Goal: Check status: Check status

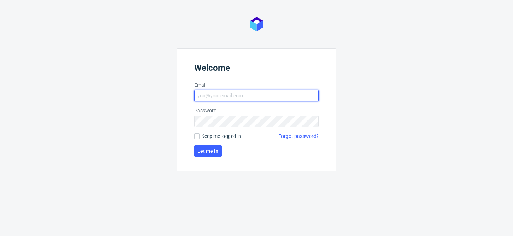
type input "[PERSON_NAME][EMAIL_ADDRESS][PERSON_NAME][DOMAIN_NAME]"
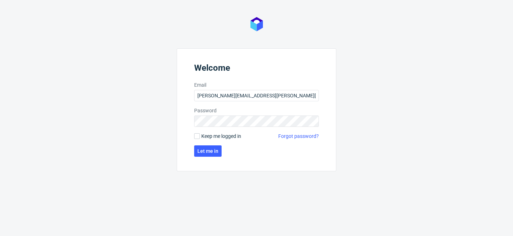
click at [209, 139] on span "Keep me logged in" at bounding box center [221, 136] width 40 height 7
click at [200, 139] on input "Keep me logged in" at bounding box center [197, 136] width 6 height 6
checkbox input "true"
click at [209, 150] on span "Let me in" at bounding box center [207, 151] width 21 height 5
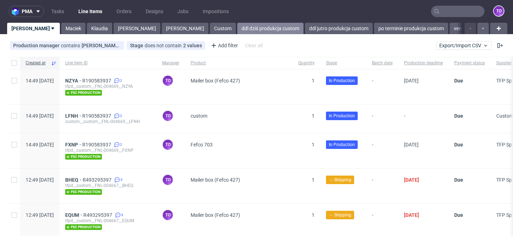
click at [237, 30] on link "ddl dziś produkcja custom" at bounding box center [270, 28] width 66 height 11
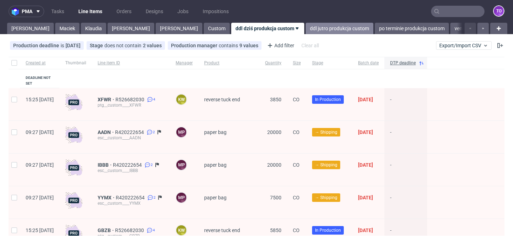
click at [305, 31] on link "ddl jutro produkcja custom" at bounding box center [339, 28] width 68 height 11
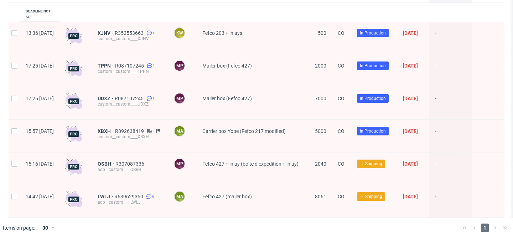
scroll to position [66, 0]
click at [115, 129] on span "XBXH" at bounding box center [106, 132] width 17 height 6
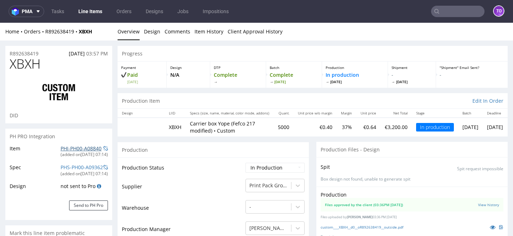
click at [83, 147] on link "PHI-PH00-A08840" at bounding box center [81, 148] width 41 height 7
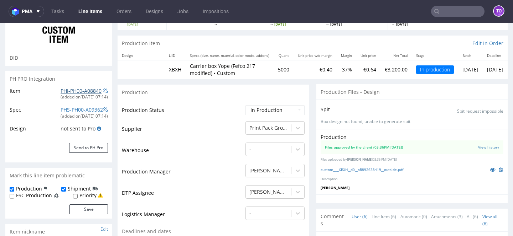
scroll to position [58, 0]
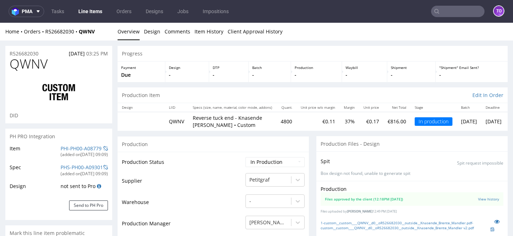
scroll to position [466, 0]
click at [83, 150] on link "PHI-PH00-A08779" at bounding box center [81, 148] width 41 height 7
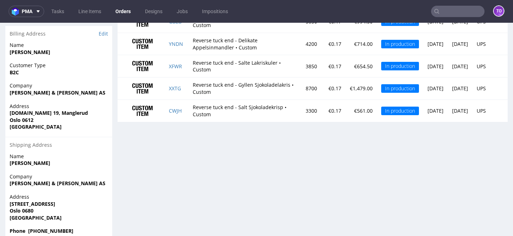
scroll to position [348, 0]
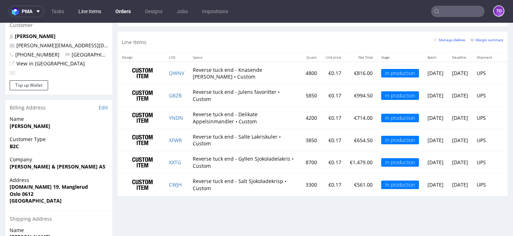
click at [93, 11] on link "Line Items" at bounding box center [89, 11] width 31 height 11
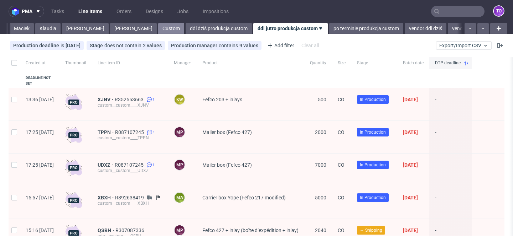
click at [158, 29] on link "Custom" at bounding box center [171, 28] width 26 height 11
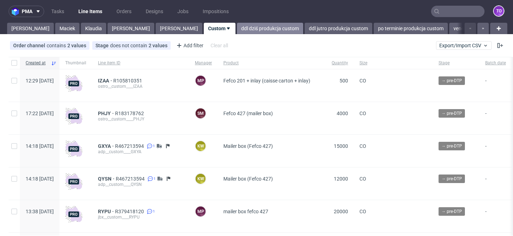
click at [237, 33] on link "ddl dziś produkcja custom" at bounding box center [270, 28] width 66 height 11
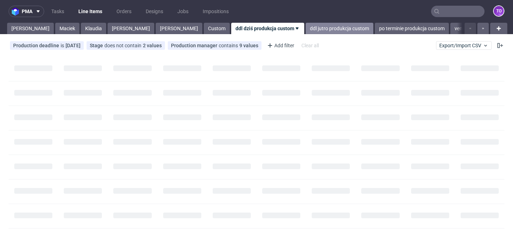
click at [305, 31] on link "ddl jutro produkcja custom" at bounding box center [339, 28] width 68 height 11
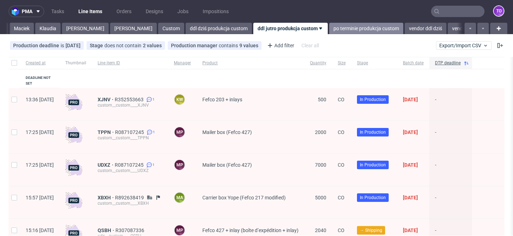
click at [329, 32] on link "po terminie produkcja custom" at bounding box center [366, 28] width 74 height 11
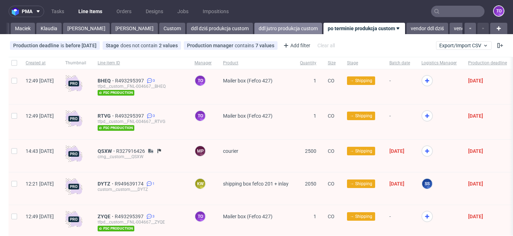
click at [254, 29] on link "ddl jutro produkcja custom" at bounding box center [288, 28] width 68 height 11
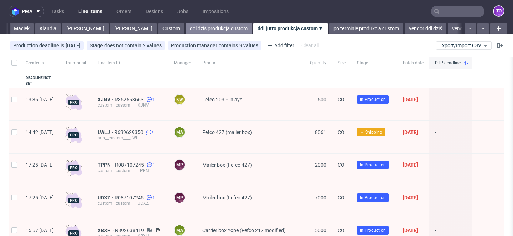
click at [185, 32] on link "ddl dziś produkcja custom" at bounding box center [218, 28] width 66 height 11
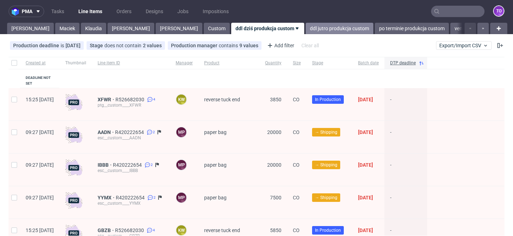
click at [305, 28] on link "ddl jutro produkcja custom" at bounding box center [339, 28] width 68 height 11
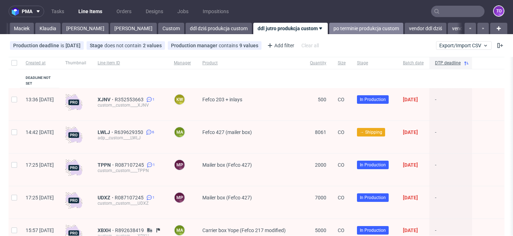
click at [329, 30] on link "po terminie produkcja custom" at bounding box center [366, 28] width 74 height 11
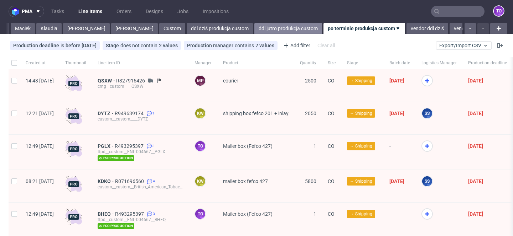
click at [254, 26] on link "ddl jutro produkcja custom" at bounding box center [288, 28] width 68 height 11
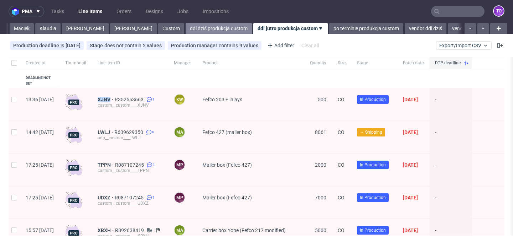
click at [185, 25] on link "ddl dziś produkcja custom" at bounding box center [218, 28] width 66 height 11
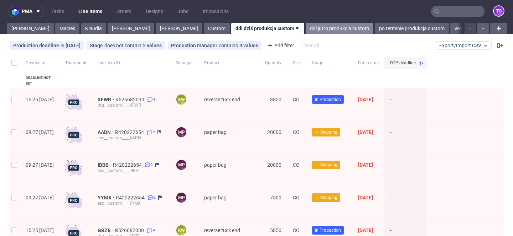
click at [305, 26] on link "ddl jutro produkcja custom" at bounding box center [339, 28] width 68 height 11
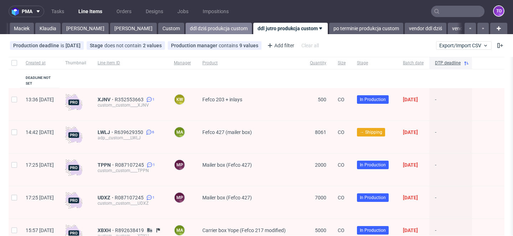
click at [185, 29] on link "ddl dziś produkcja custom" at bounding box center [218, 28] width 66 height 11
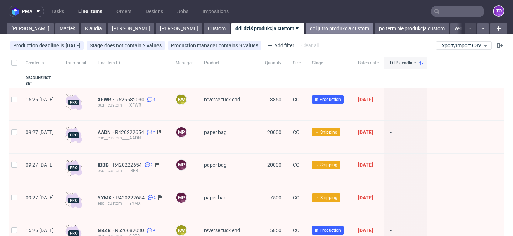
click at [305, 27] on link "ddl jutro produkcja custom" at bounding box center [339, 28] width 68 height 11
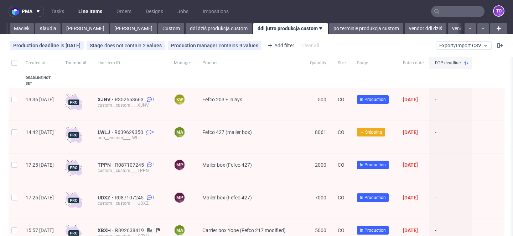
scroll to position [67, 0]
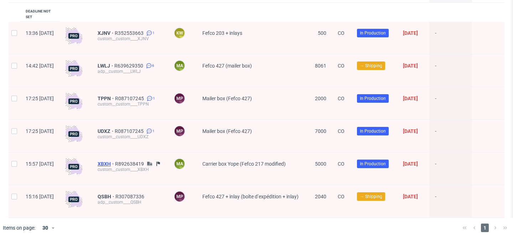
click at [115, 161] on span "XBXH" at bounding box center [106, 164] width 17 height 6
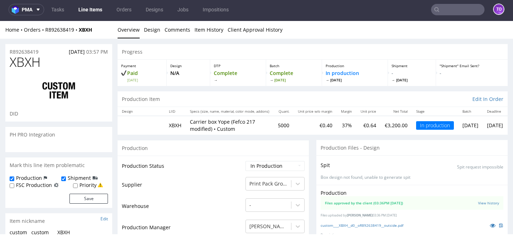
scroll to position [75, 0]
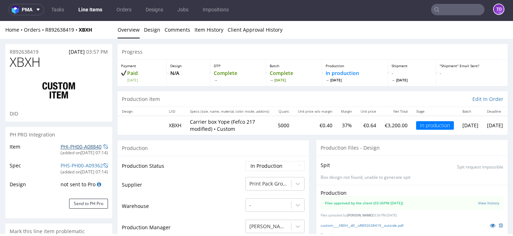
click at [70, 144] on link "PHI-PH00-A08840" at bounding box center [81, 146] width 41 height 7
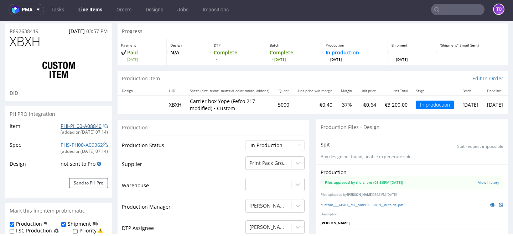
scroll to position [14, 0]
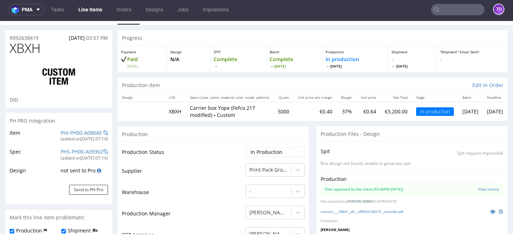
click at [447, 7] on input "text" at bounding box center [457, 9] width 53 height 11
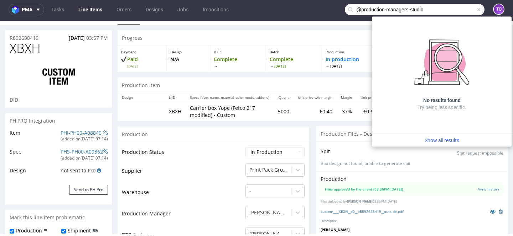
drag, startPoint x: 444, startPoint y: 10, endPoint x: 236, endPoint y: 10, distance: 208.2
click at [236, 10] on nav "pma Tasks Line Items Orders Designs Jobs Impositions @production-managers-studi…" at bounding box center [256, 9] width 513 height 23
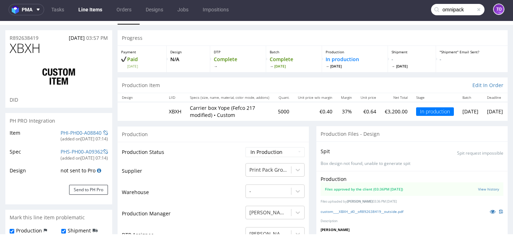
type input "omnipack"
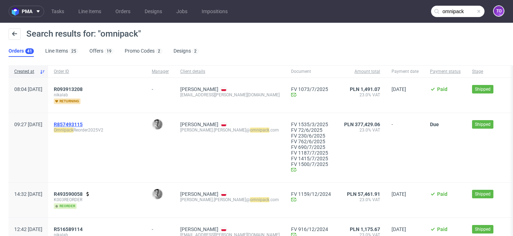
click at [83, 126] on span "R857493115" at bounding box center [68, 125] width 29 height 6
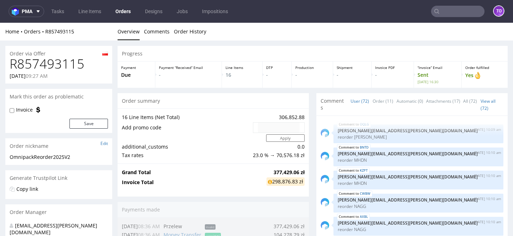
scroll to position [2076, 0]
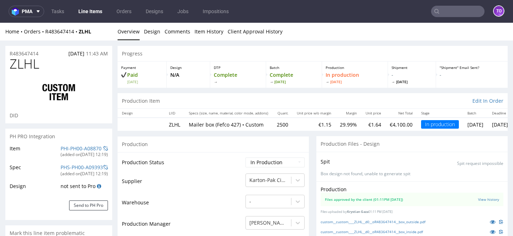
scroll to position [13, 0]
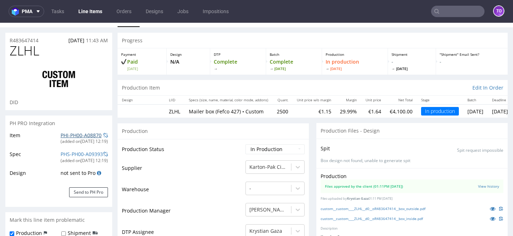
click at [90, 134] on link "PHI-PH00-A08870" at bounding box center [81, 135] width 41 height 7
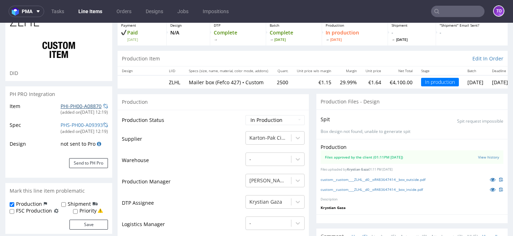
scroll to position [0, 0]
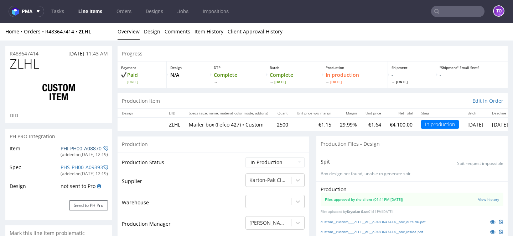
click at [69, 149] on link "PHI-PH00-A08870" at bounding box center [81, 148] width 41 height 7
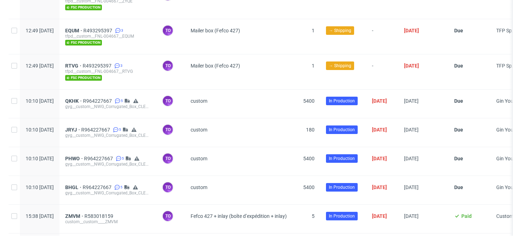
scroll to position [260, 0]
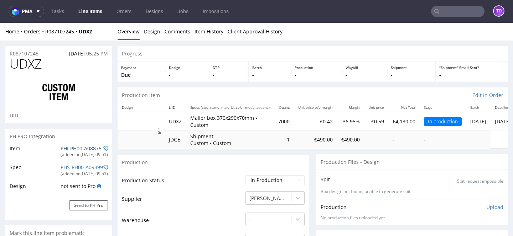
click at [86, 146] on link "PHI-PH00-A08875" at bounding box center [81, 148] width 41 height 7
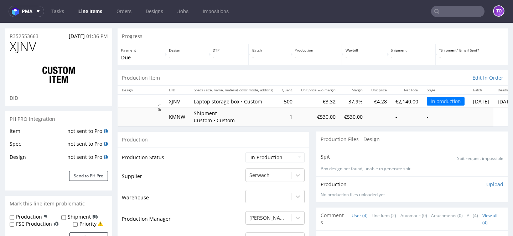
scroll to position [4, 0]
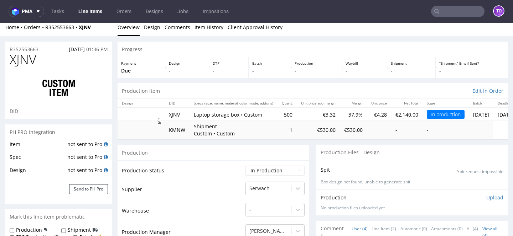
click at [45, 61] on h1 "XJNV" at bounding box center [59, 60] width 98 height 14
drag, startPoint x: 44, startPoint y: 61, endPoint x: 20, endPoint y: 61, distance: 24.9
click at [20, 61] on h1 "XJNV" at bounding box center [59, 60] width 98 height 14
copy span "XJNV"
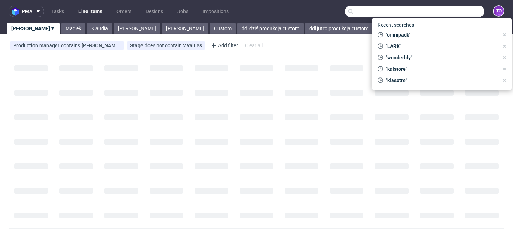
click at [452, 12] on input "text" at bounding box center [415, 11] width 140 height 11
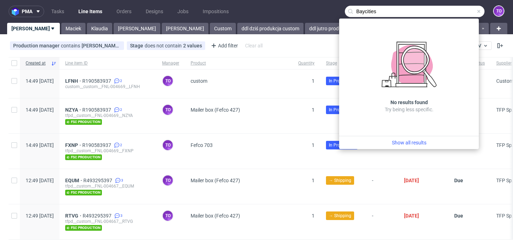
click at [394, 9] on input "Baycities" at bounding box center [415, 11] width 140 height 11
paste input "ZMVM"
type input "ZMVM"
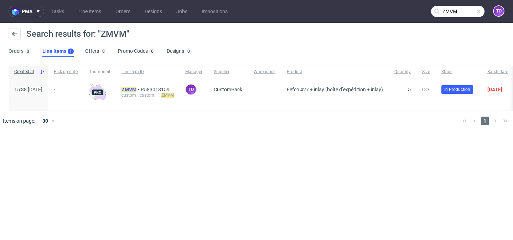
click at [136, 89] on mark "ZMVM" at bounding box center [128, 90] width 15 height 6
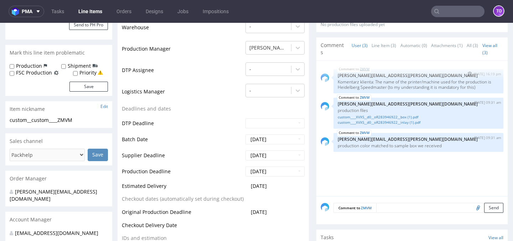
scroll to position [182, 0]
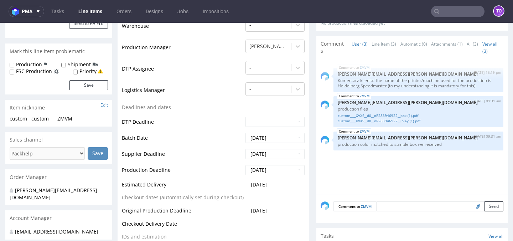
click at [389, 209] on textarea at bounding box center [439, 206] width 127 height 10
type textarea "c"
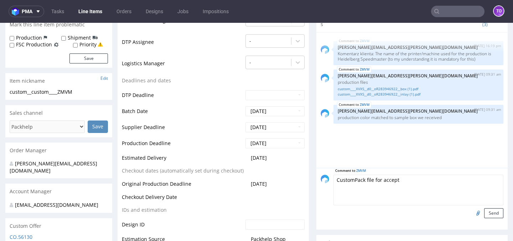
type textarea "CustomPack file for accept"
click at [472, 210] on input "file" at bounding box center [477, 212] width 10 height 9
type input "C:\fakepath\103789-ncf-2025-zp-0681-zz-1555-m1-a (1).pdf"
click at [369, 180] on textarea "CustomPack file for accept" at bounding box center [418, 189] width 170 height 31
type textarea "CustomPack files for accept"
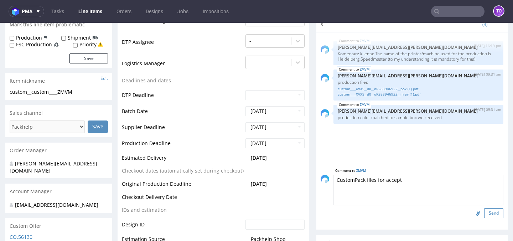
click at [485, 213] on button "Send" at bounding box center [493, 213] width 19 height 10
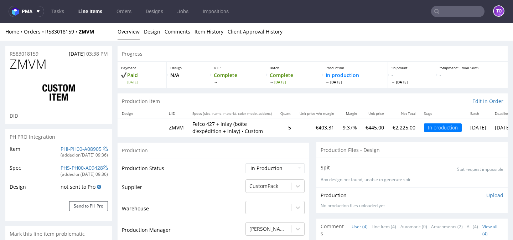
scroll to position [188, 0]
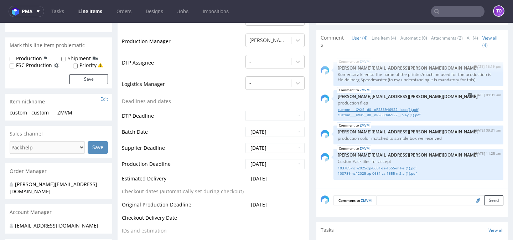
click at [378, 110] on link "custom____XVXS__d0__oR283946922__box (1).pdf" at bounding box center [417, 109] width 161 height 5
click at [412, 114] on link "custom____XVXS__d0__oR283946922__inlay (1).pdf" at bounding box center [417, 114] width 161 height 5
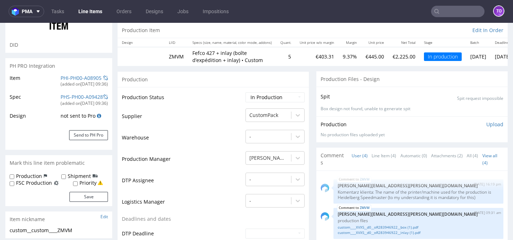
scroll to position [0, 0]
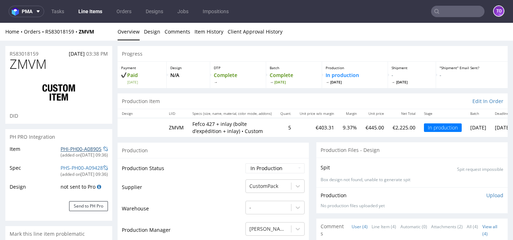
click at [79, 148] on link "PHI-PH00-A08905" at bounding box center [81, 148] width 41 height 7
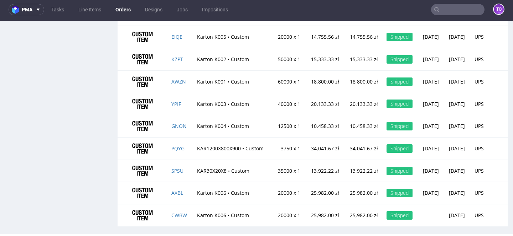
scroll to position [774, 0]
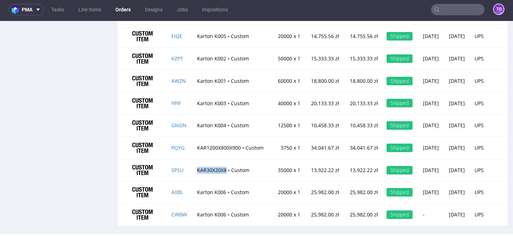
drag, startPoint x: 225, startPoint y: 166, endPoint x: 193, endPoint y: 166, distance: 32.4
click at [193, 166] on td "KAR30X20X8 • Custom" at bounding box center [232, 170] width 79 height 22
copy td "KAR30X20X8"
drag, startPoint x: 240, startPoint y: 143, endPoint x: 193, endPoint y: 143, distance: 47.0
click at [193, 143] on td "KAR1200X800X900 • Custom" at bounding box center [232, 148] width 79 height 22
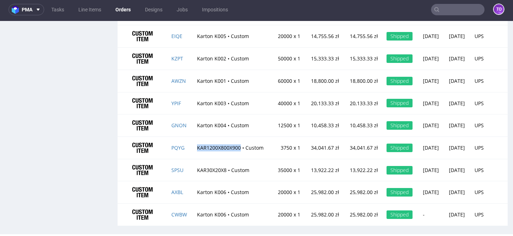
copy td "KAR1200X800X900"
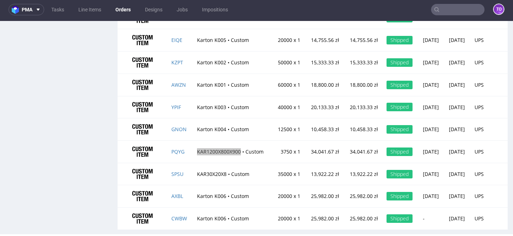
scroll to position [772, 0]
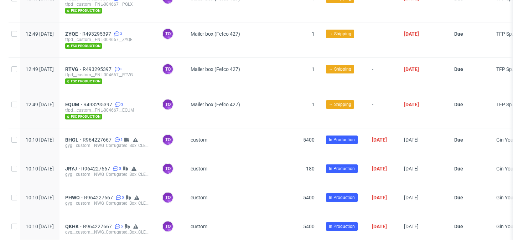
scroll to position [300, 0]
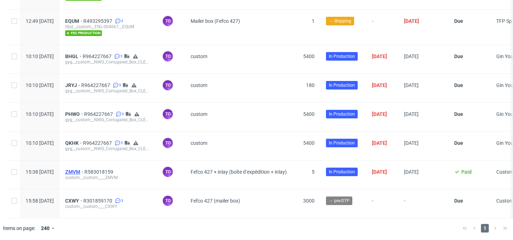
click at [84, 172] on span "ZMVM" at bounding box center [74, 172] width 19 height 6
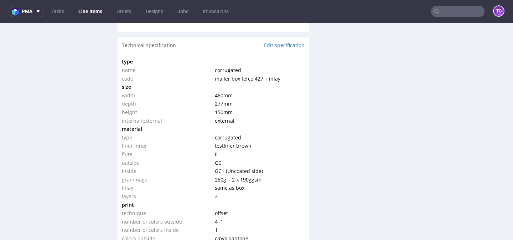
scroll to position [664, 0]
drag, startPoint x: 263, startPoint y: 172, endPoint x: 211, endPoint y: 171, distance: 52.0
click at [213, 171] on td "GC1 (Uncoated side)" at bounding box center [258, 172] width 91 height 9
copy span "GC1 (Uncoated side)"
click at [272, 47] on link "Edit specification" at bounding box center [284, 46] width 41 height 7
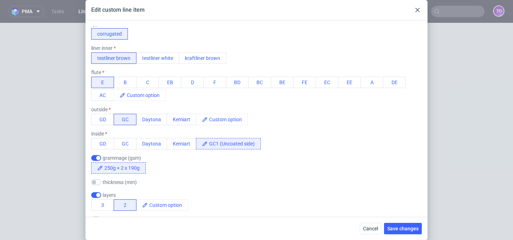
scroll to position [203, 0]
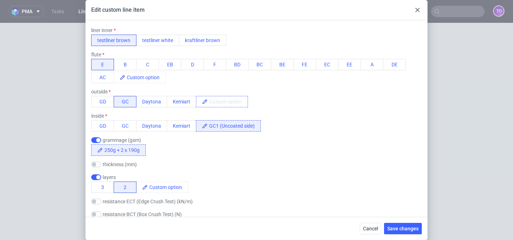
click at [221, 100] on span at bounding box center [228, 101] width 40 height 11
paste span
click at [250, 88] on div "material type corrugated liner inner testliner brown testliner white kraftliner…" at bounding box center [256, 119] width 330 height 260
click at [413, 228] on span "Save changes" at bounding box center [402, 228] width 31 height 5
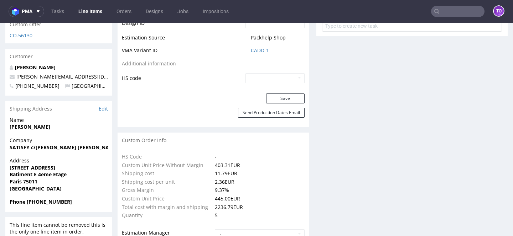
scroll to position [177, 0]
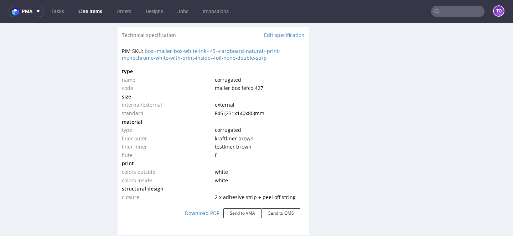
scroll to position [667, 0]
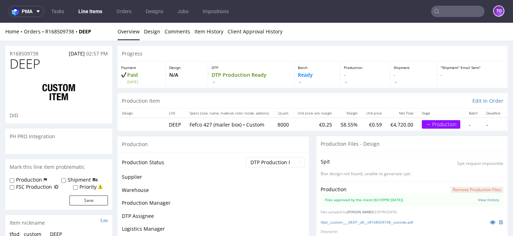
scroll to position [18, 0]
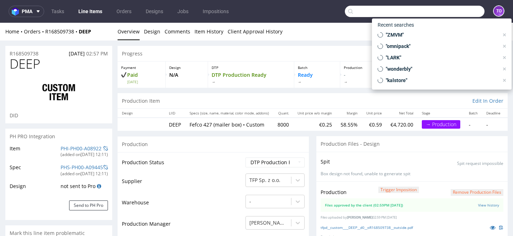
click at [451, 9] on input "text" at bounding box center [415, 11] width 140 height 11
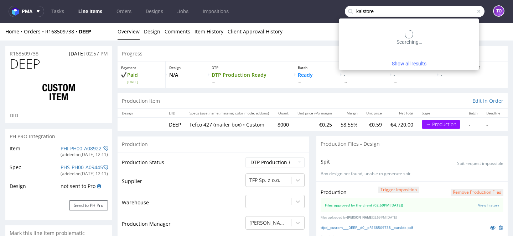
type input "kalstore"
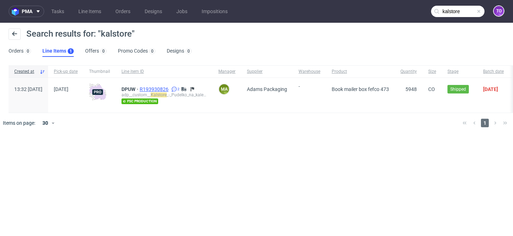
click at [170, 88] on span "R193930826" at bounding box center [155, 90] width 30 height 6
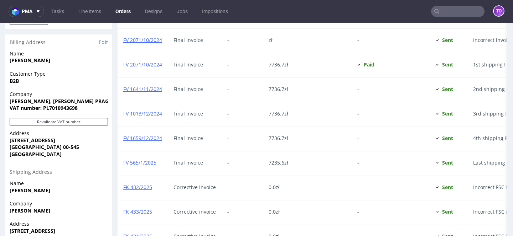
scroll to position [595, 0]
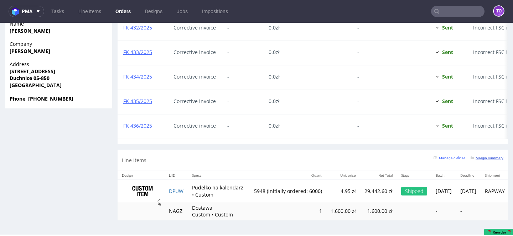
click at [475, 158] on small "Margin summary" at bounding box center [486, 158] width 33 height 4
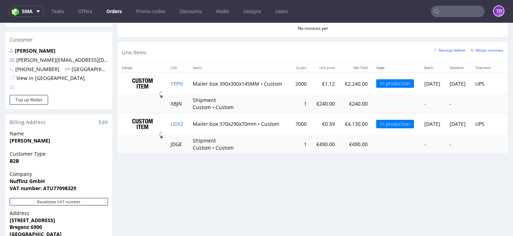
scroll to position [325, 0]
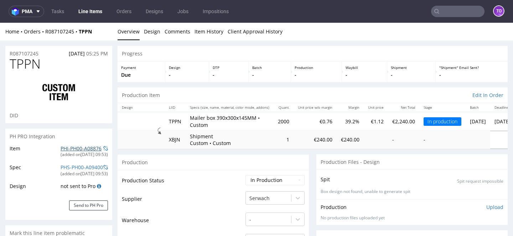
click at [81, 150] on link "PHI-PH00-A08876" at bounding box center [81, 148] width 41 height 7
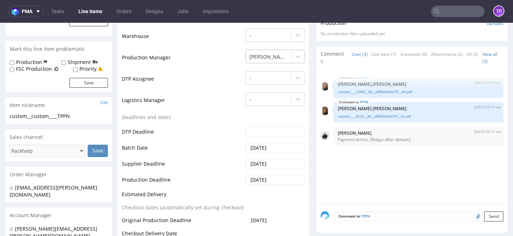
scroll to position [186, 0]
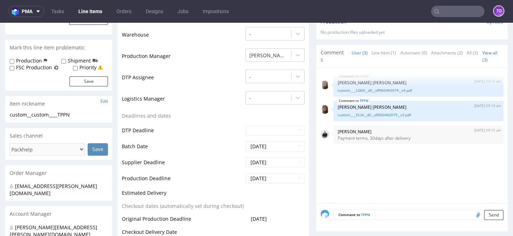
click at [463, 10] on input "text" at bounding box center [457, 11] width 53 height 11
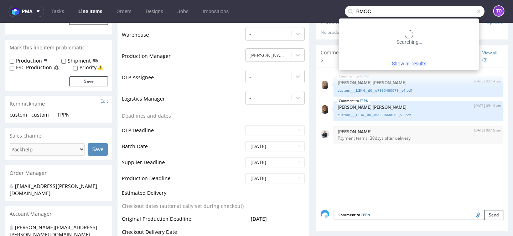
type input "BMOC"
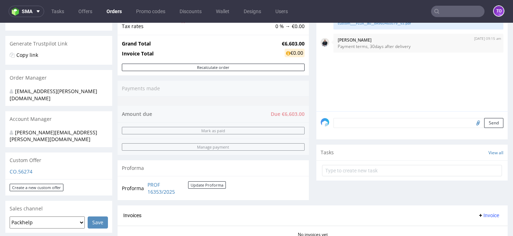
scroll to position [279, 0]
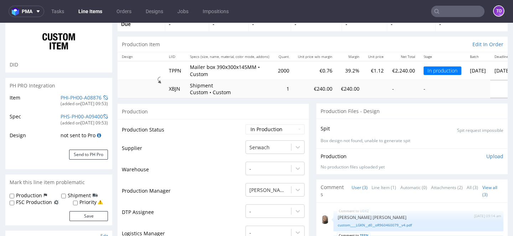
scroll to position [48, 0]
